Goal: Task Accomplishment & Management: Manage account settings

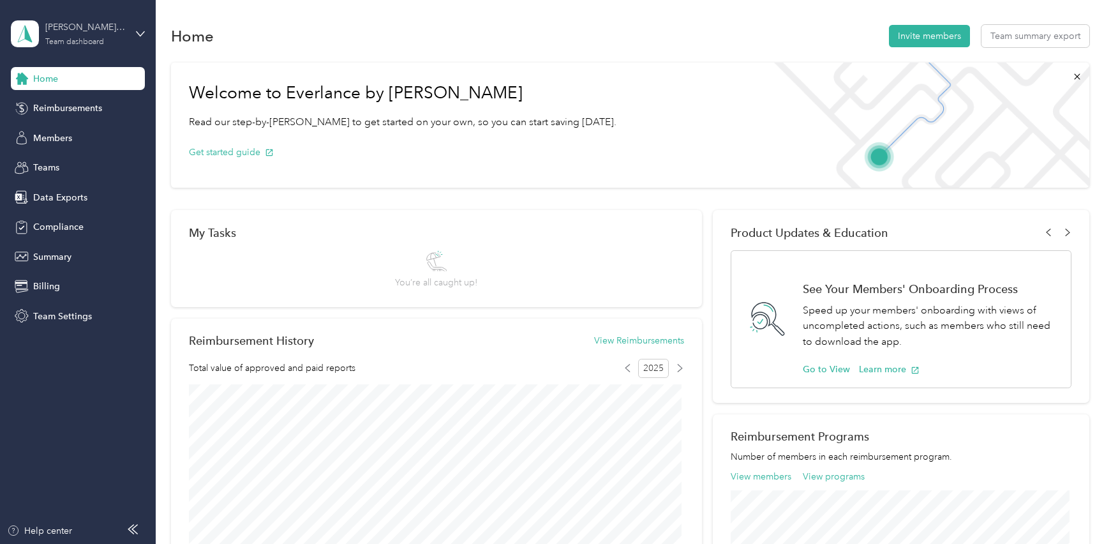
click at [95, 44] on div "Team dashboard" at bounding box center [74, 42] width 59 height 8
click at [70, 133] on div "Personal dashboard" at bounding box center [62, 130] width 80 height 13
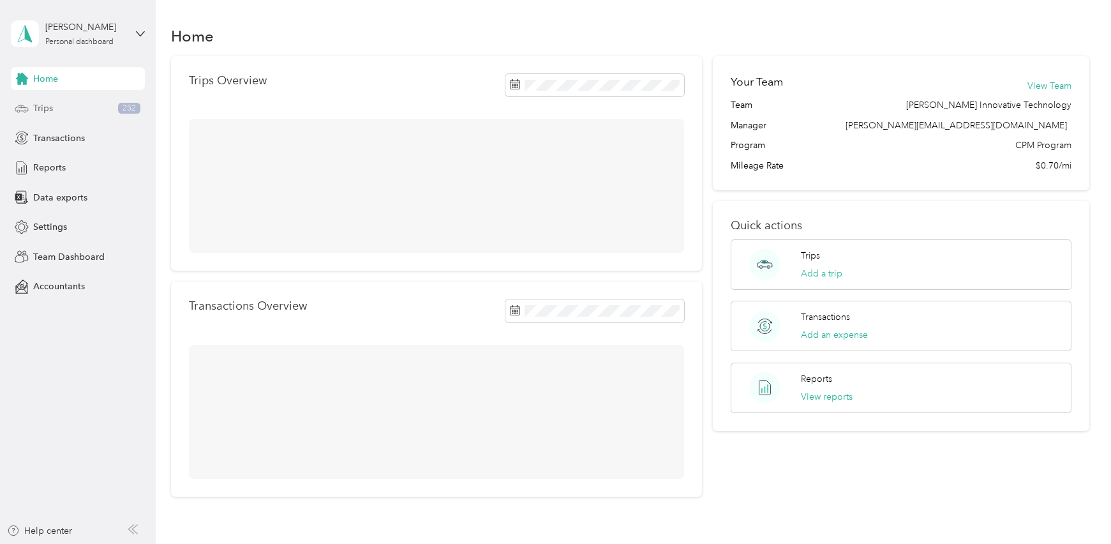
click at [56, 110] on div "Trips 252" at bounding box center [78, 108] width 134 height 23
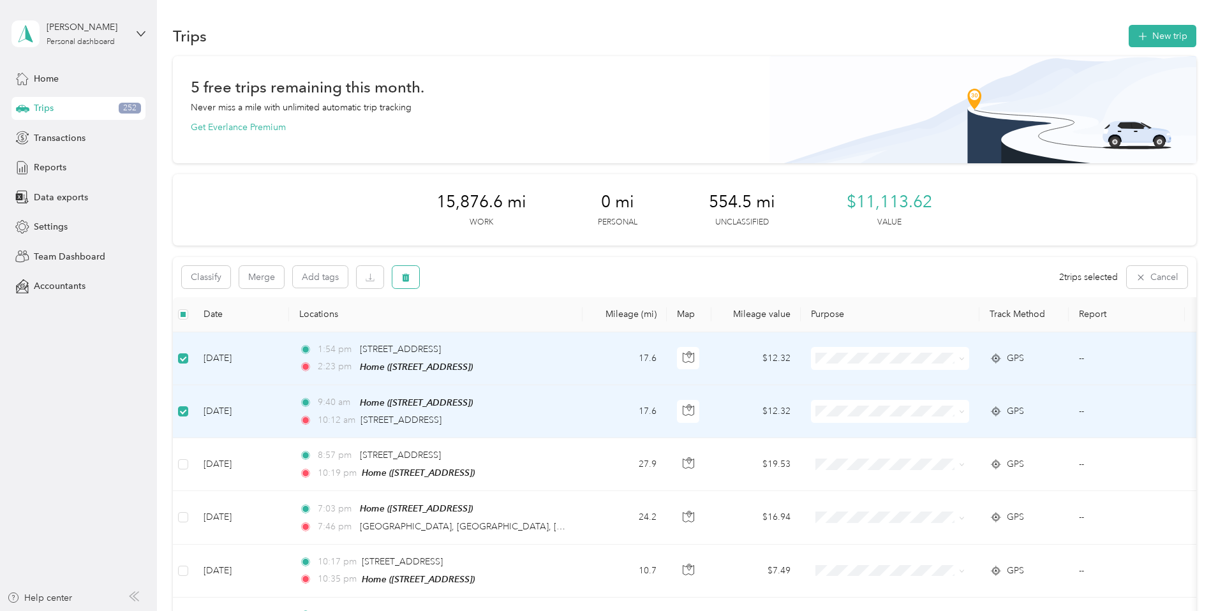
click at [410, 281] on icon "button" at bounding box center [406, 277] width 8 height 8
click at [582, 335] on button "Yes" at bounding box center [586, 330] width 25 height 20
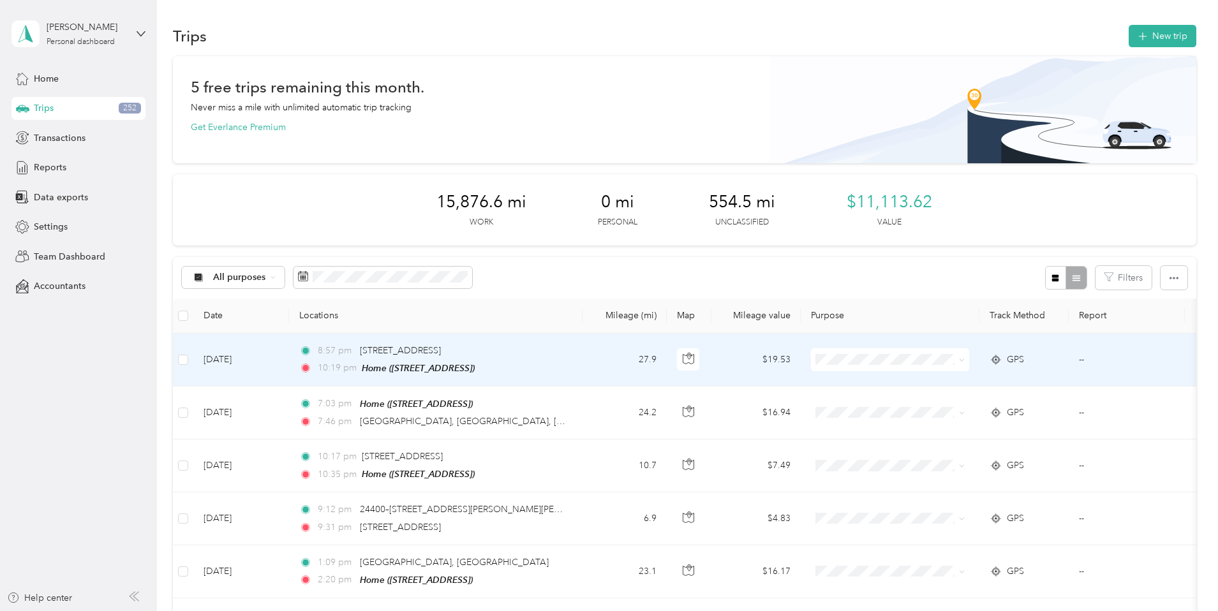
click at [567, 355] on div "8:57 pm [STREET_ADDRESS]" at bounding box center [433, 351] width 268 height 14
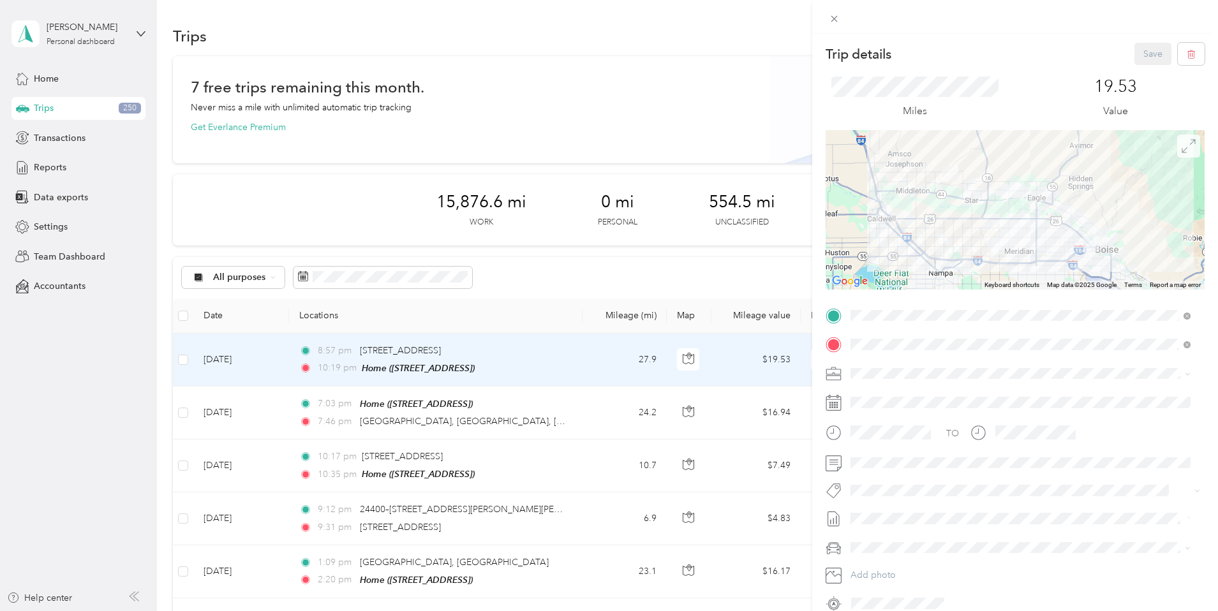
click at [1110, 140] on icon at bounding box center [1189, 146] width 14 height 14
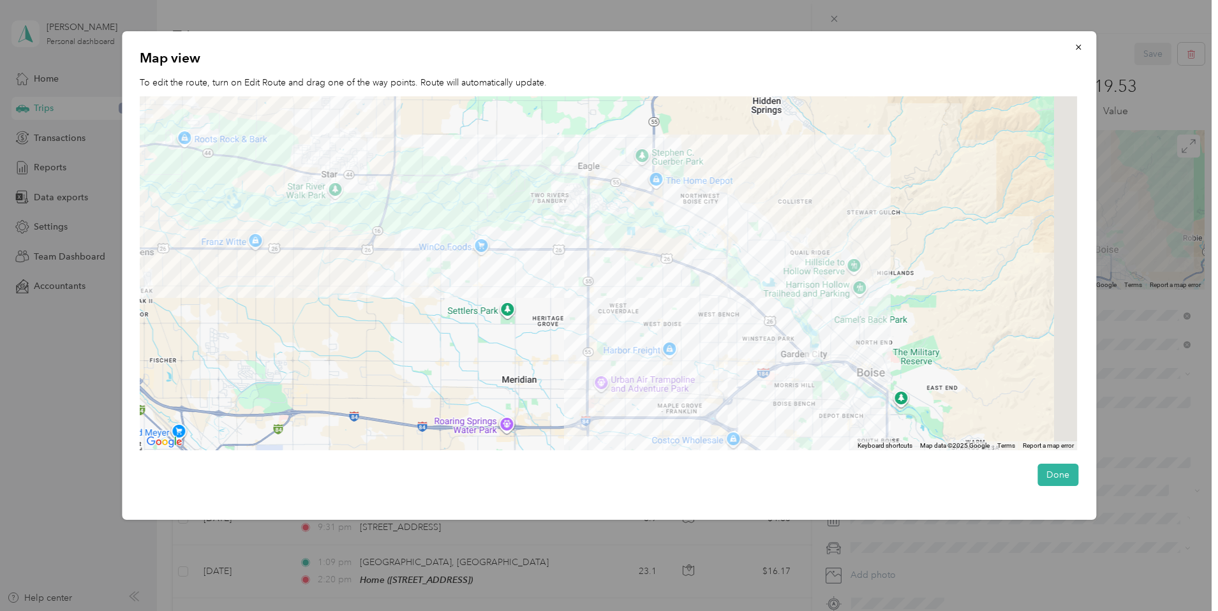
drag, startPoint x: 943, startPoint y: 364, endPoint x: 806, endPoint y: 286, distance: 157.2
click at [806, 286] on div at bounding box center [609, 273] width 938 height 355
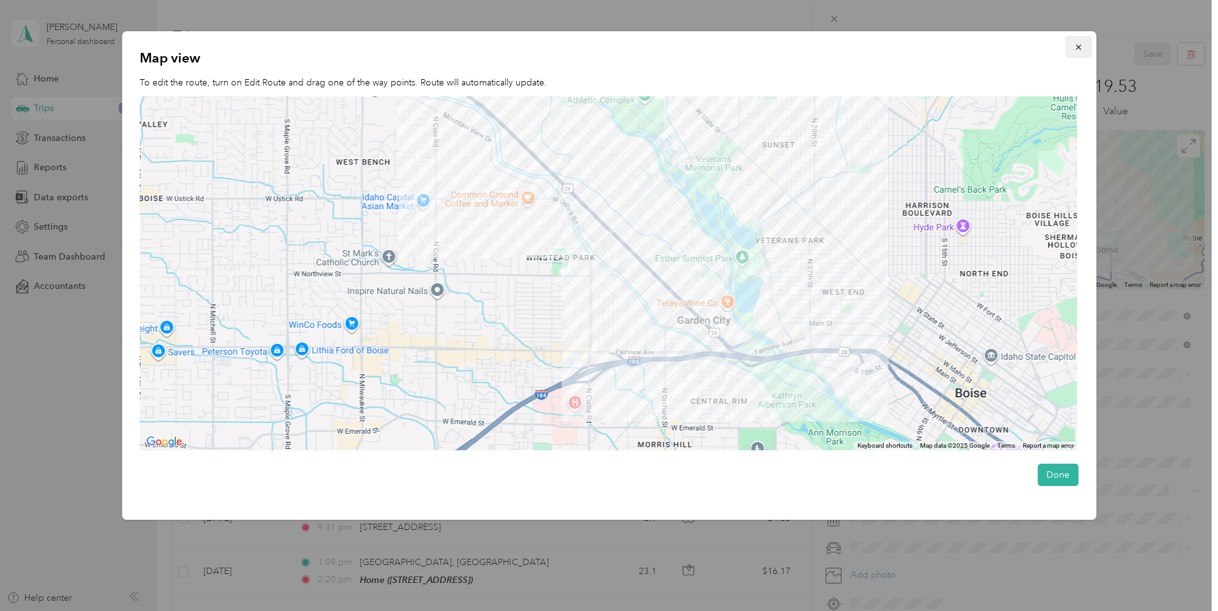
click at [1081, 45] on icon "button" at bounding box center [1078, 47] width 9 height 9
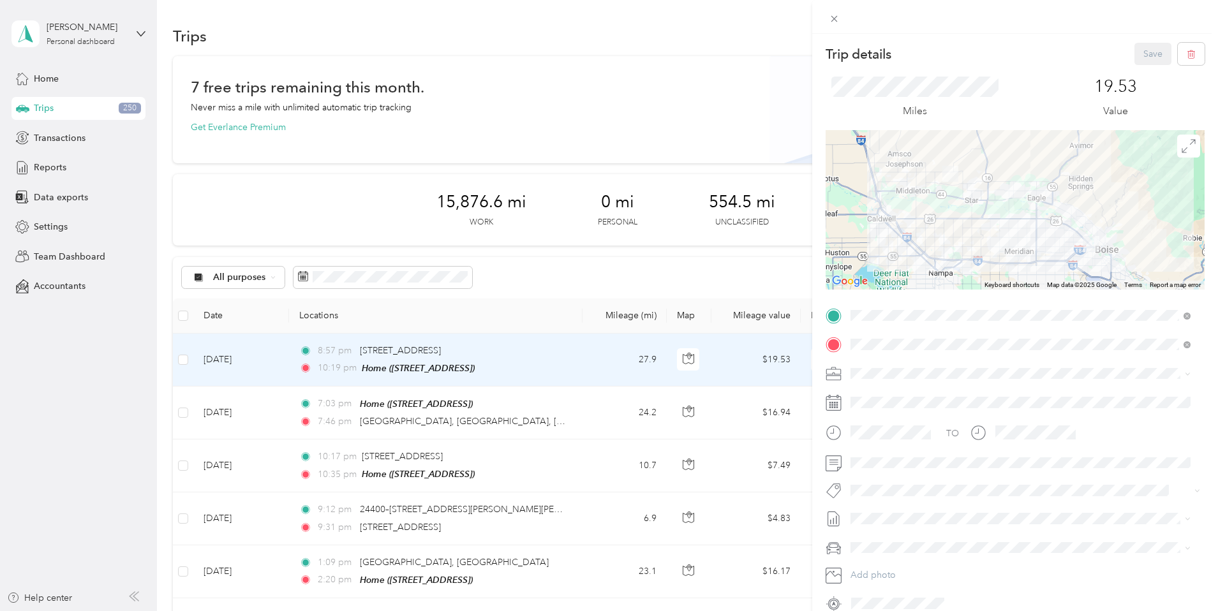
click at [270, 412] on div "Trip details Save This trip cannot be edited because it is either under review,…" at bounding box center [609, 305] width 1218 height 611
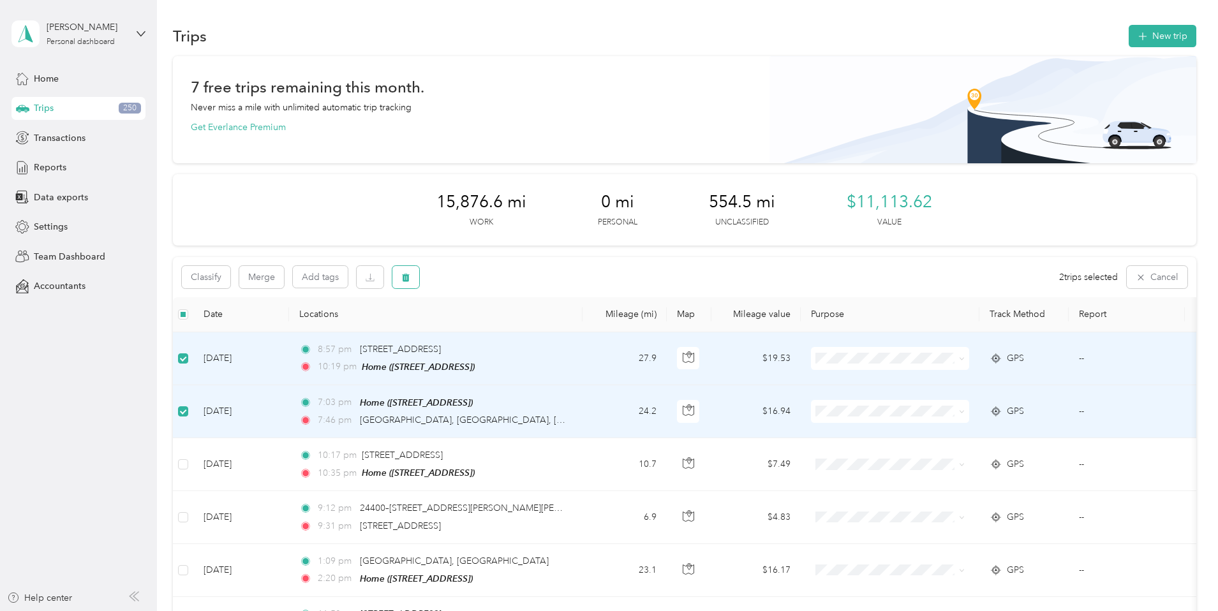
click at [410, 275] on icon "button" at bounding box center [405, 277] width 9 height 9
click at [589, 323] on button "Yes" at bounding box center [586, 330] width 25 height 20
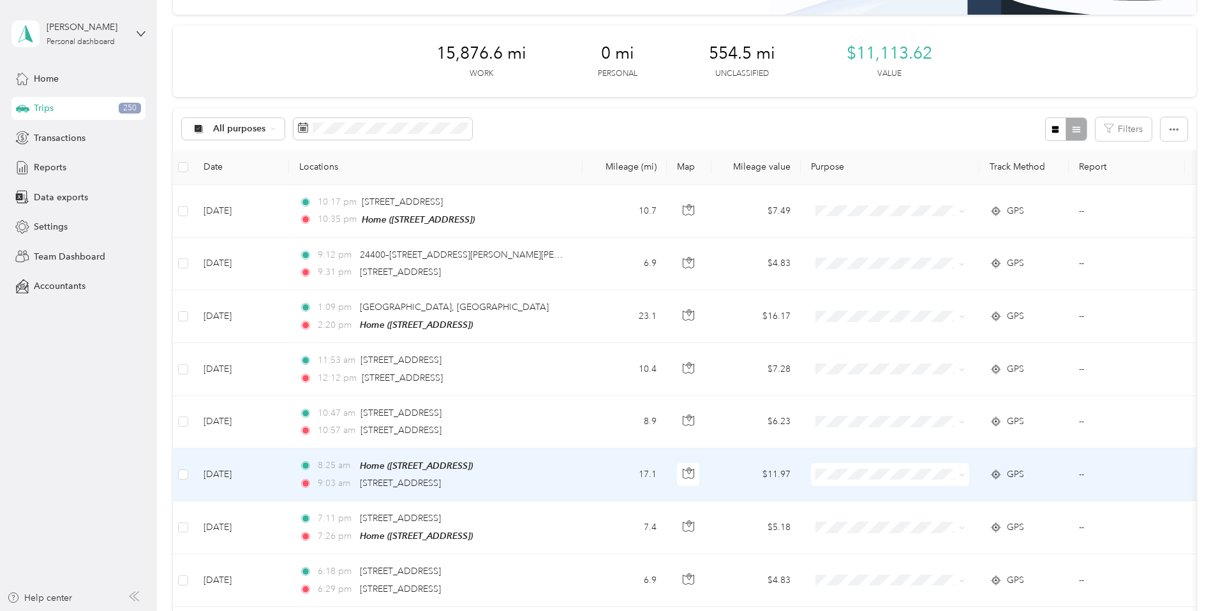
scroll to position [150, 0]
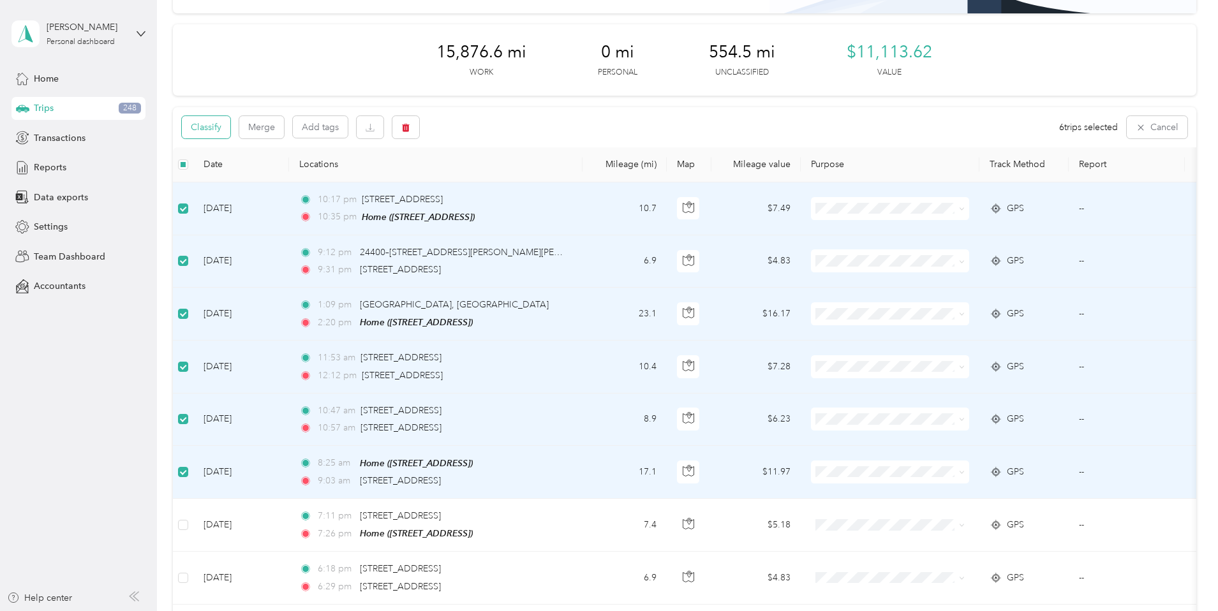
click at [230, 135] on button "Classify" at bounding box center [206, 127] width 48 height 22
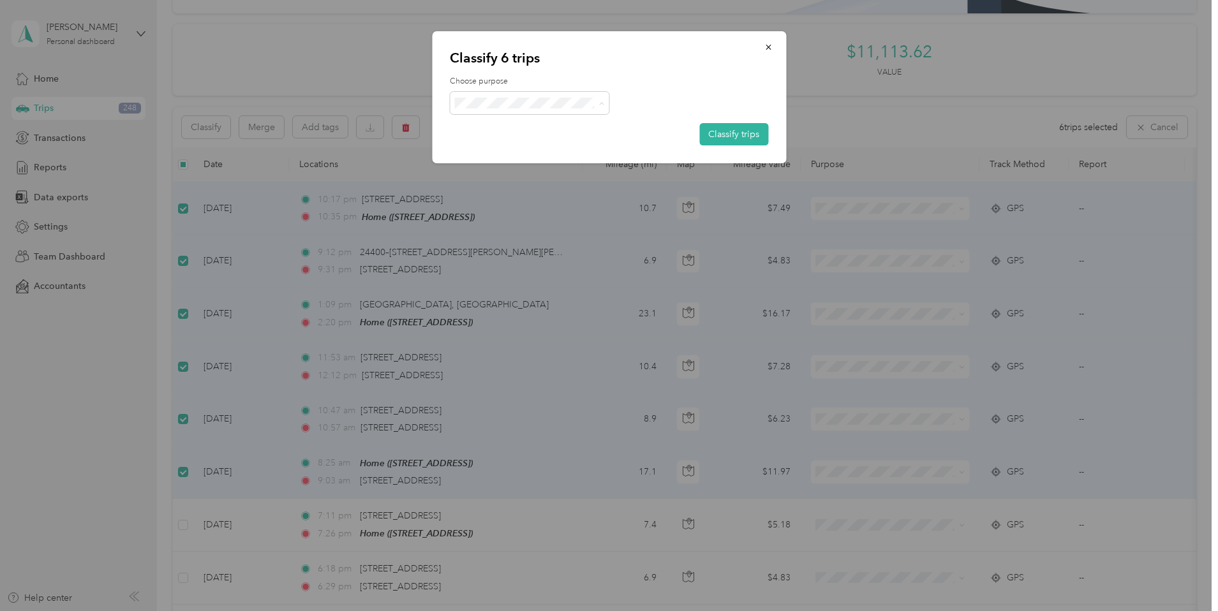
click at [525, 124] on span "[PERSON_NAME] Innovative Technology" at bounding box center [568, 126] width 172 height 13
click at [734, 138] on button "Classify trips" at bounding box center [733, 134] width 69 height 22
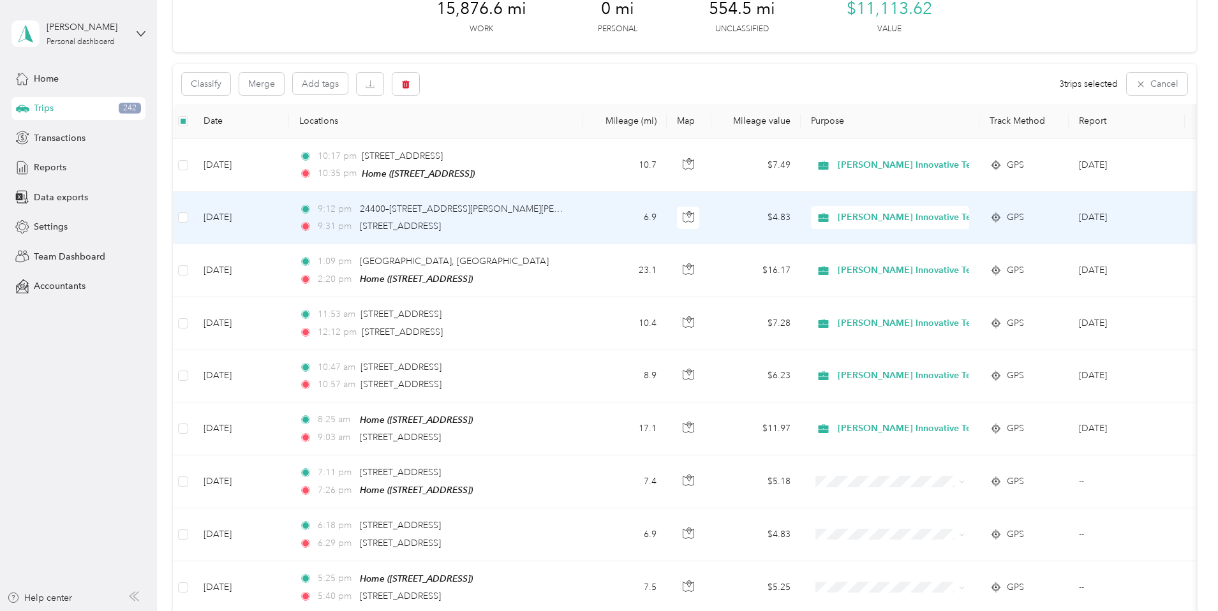
scroll to position [188, 0]
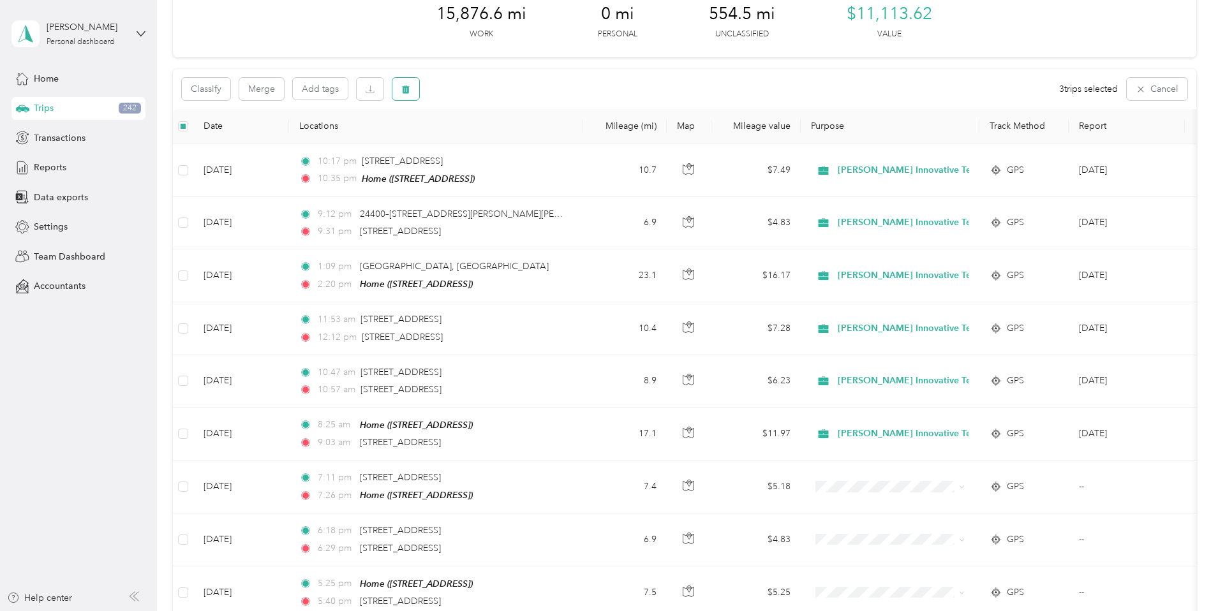
click at [410, 85] on icon "button" at bounding box center [405, 89] width 9 height 9
click at [582, 138] on button "Yes" at bounding box center [586, 142] width 25 height 20
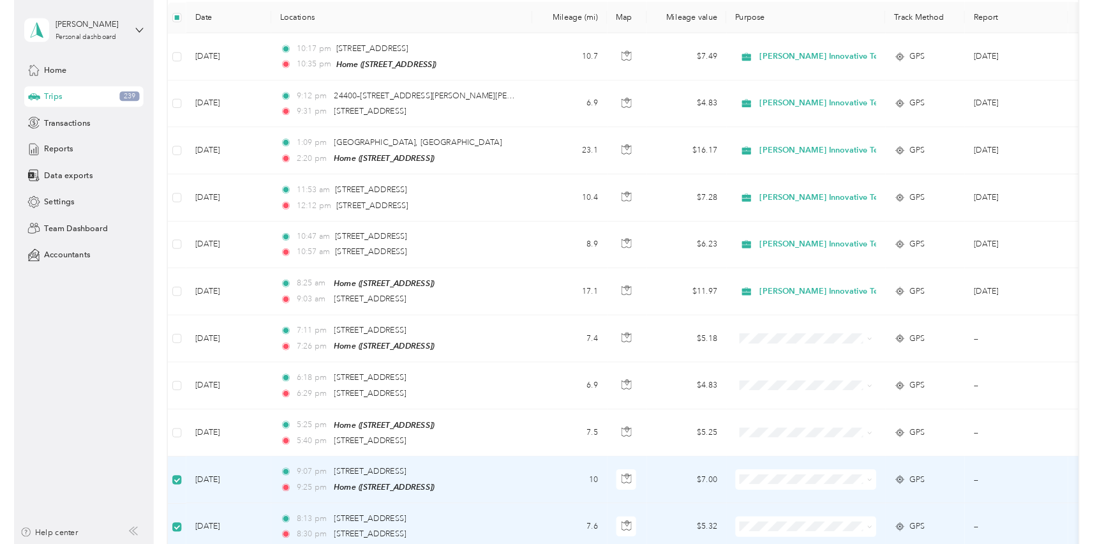
scroll to position [0, 0]
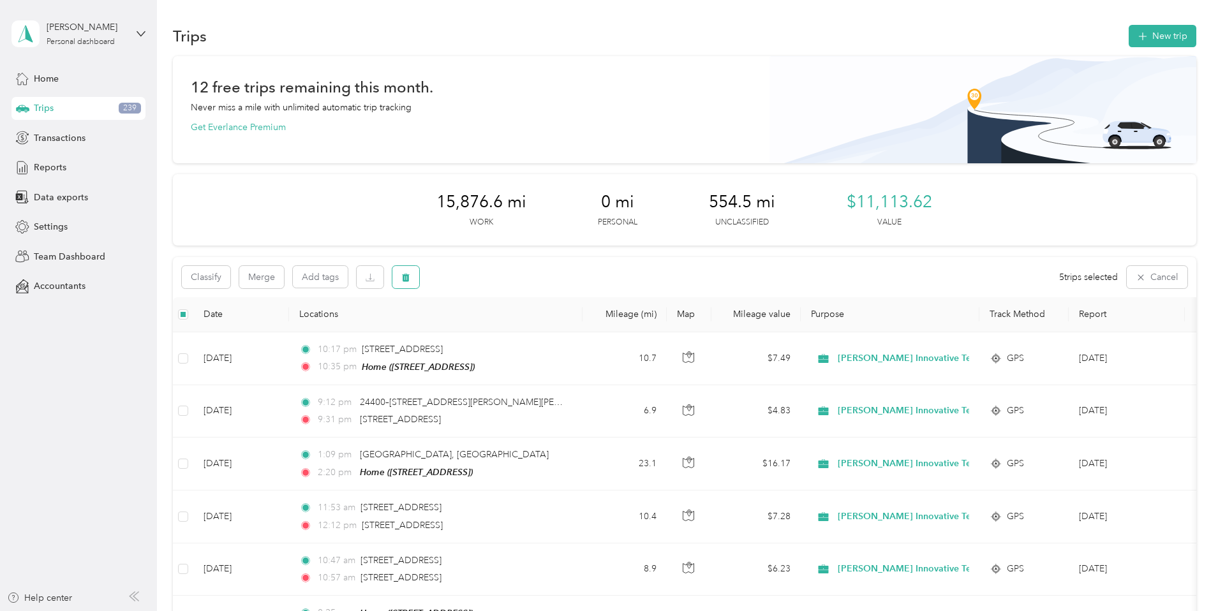
click at [410, 274] on icon "button" at bounding box center [406, 277] width 8 height 8
click at [587, 325] on button "Yes" at bounding box center [586, 330] width 25 height 20
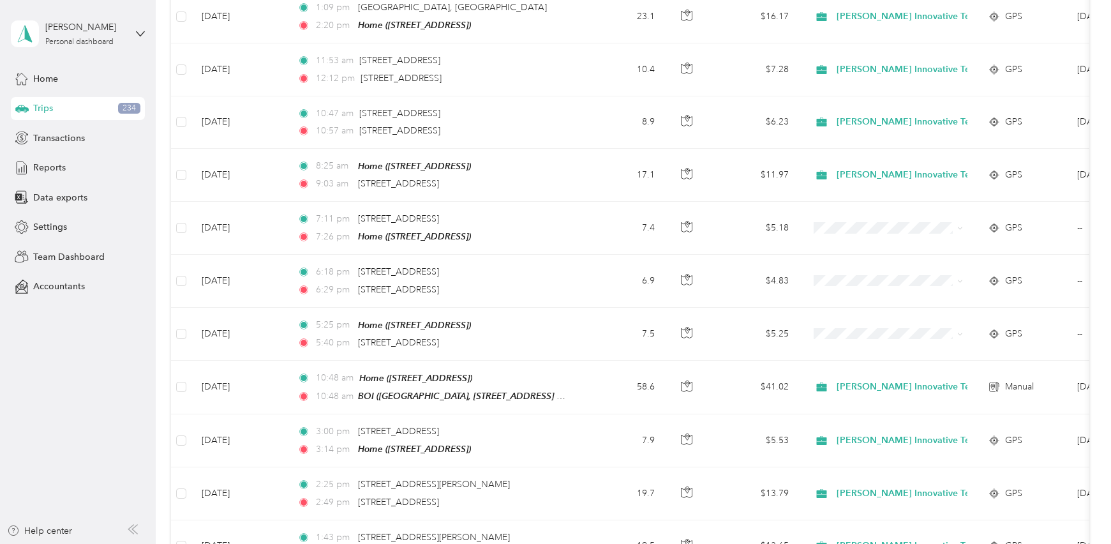
scroll to position [491, 0]
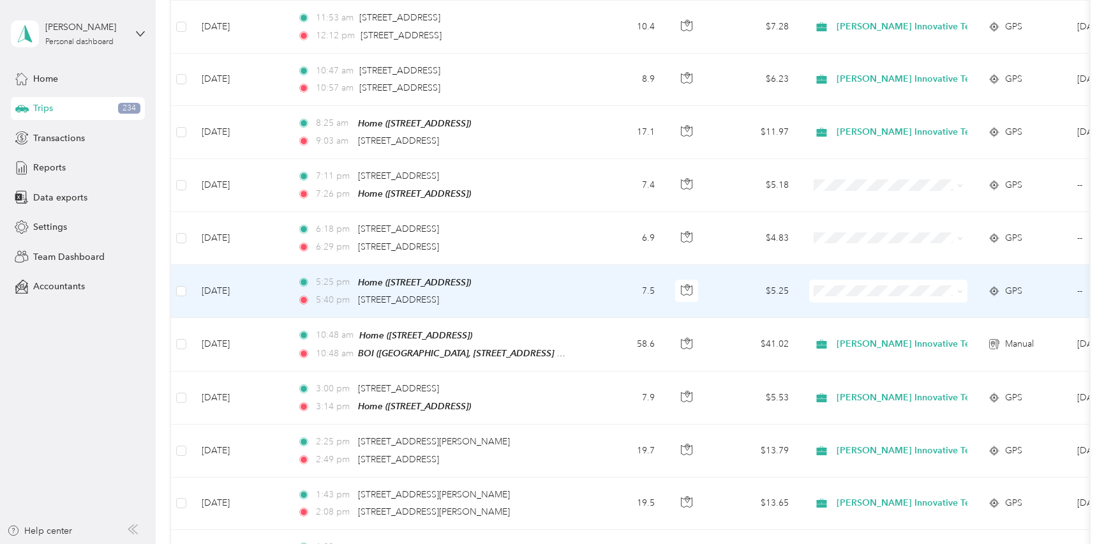
click at [514, 300] on div "5:40 pm [STREET_ADDRESS]" at bounding box center [431, 300] width 268 height 14
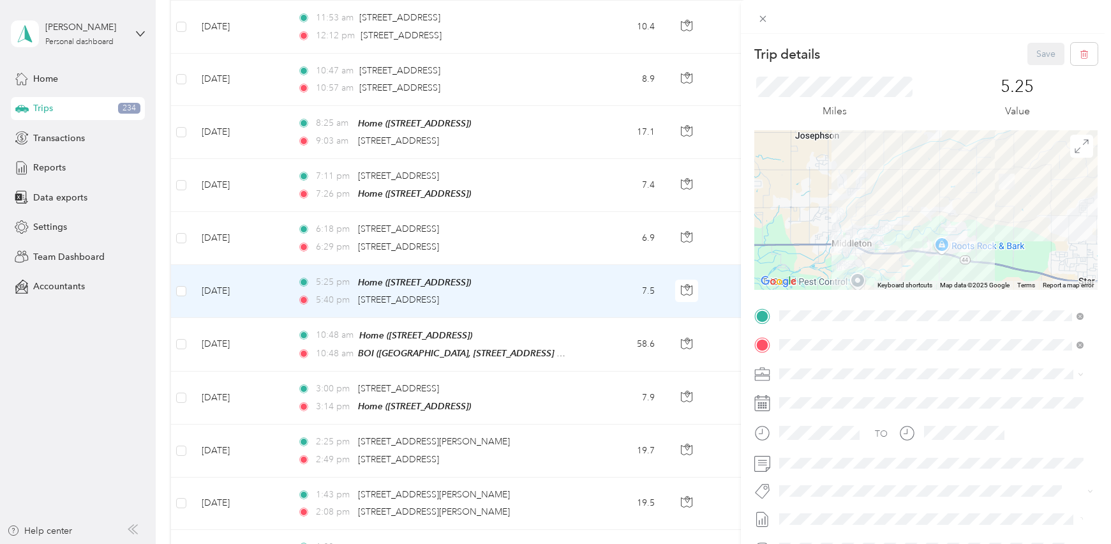
click at [921, 211] on div at bounding box center [925, 209] width 343 height 159
click at [908, 225] on div at bounding box center [925, 209] width 343 height 159
click at [1077, 146] on icon at bounding box center [1081, 146] width 14 height 14
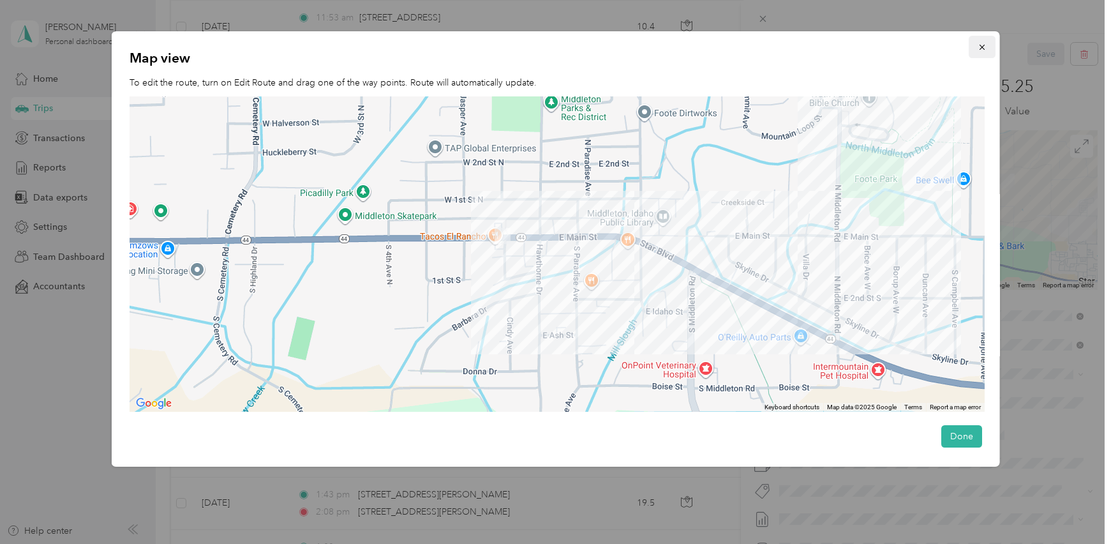
click at [981, 48] on button "button" at bounding box center [981, 47] width 27 height 22
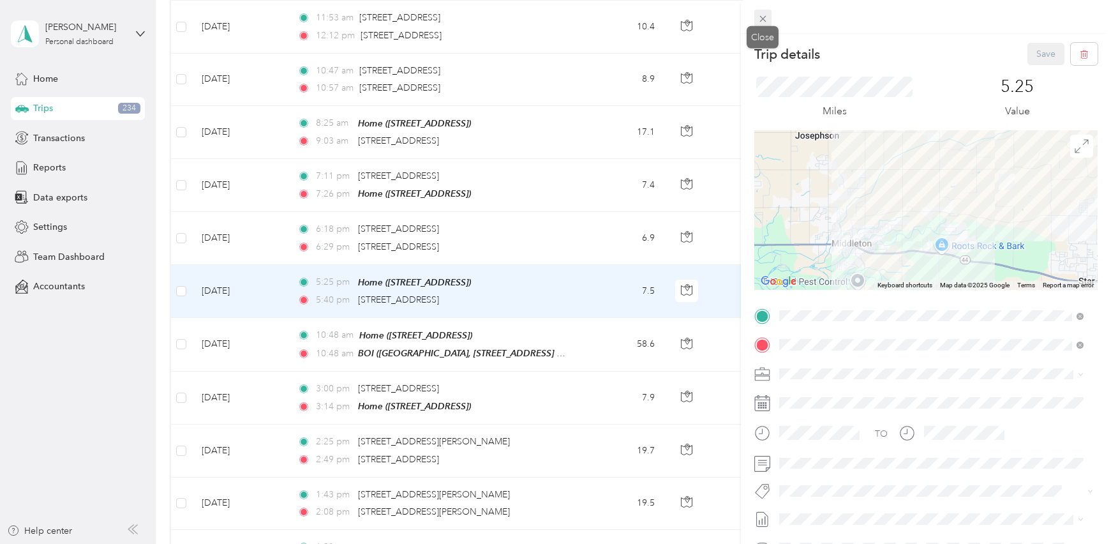
click at [764, 17] on icon at bounding box center [762, 19] width 6 height 6
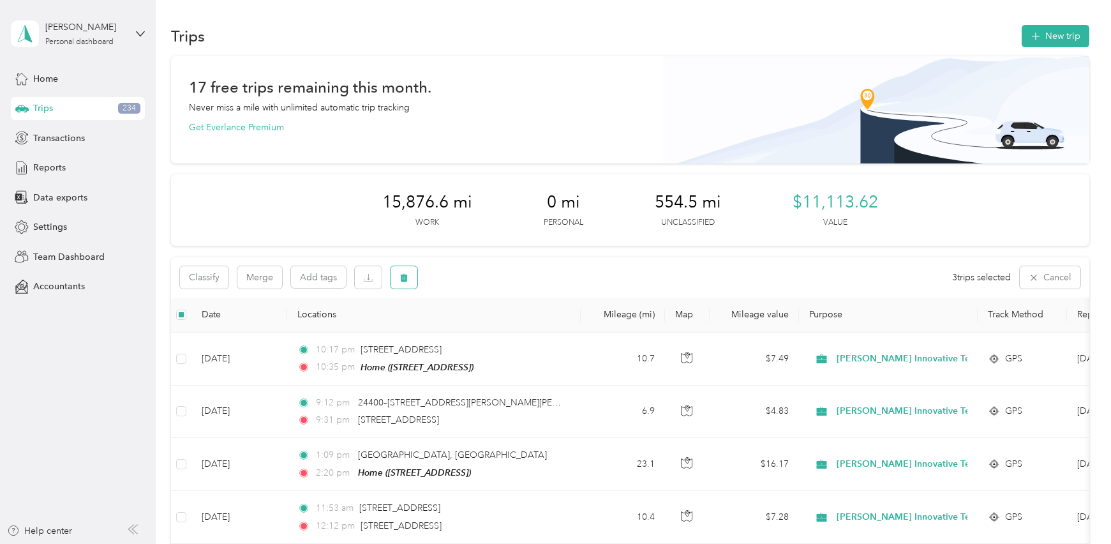
click at [410, 281] on button "button" at bounding box center [403, 277] width 27 height 22
click at [500, 332] on button "Yes" at bounding box center [499, 330] width 25 height 20
